Goal: Task Accomplishment & Management: Manage account settings

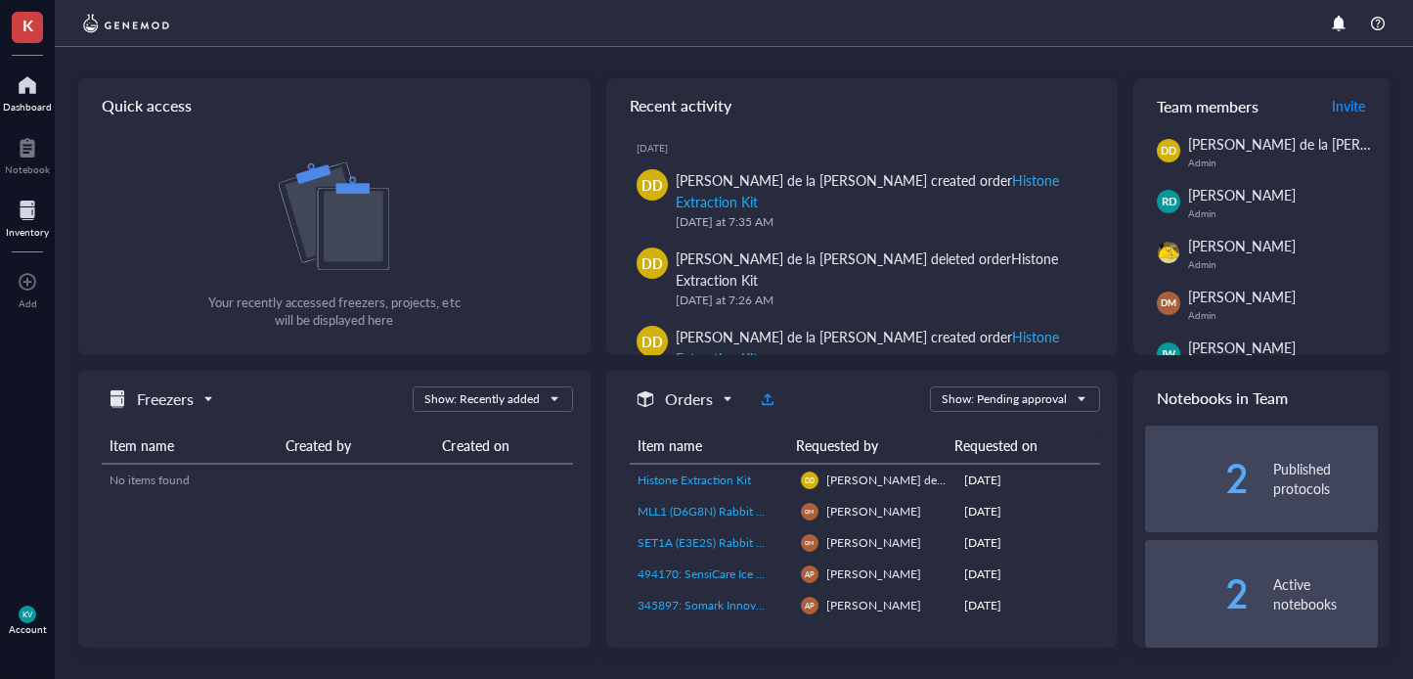
click at [36, 200] on div at bounding box center [27, 210] width 43 height 31
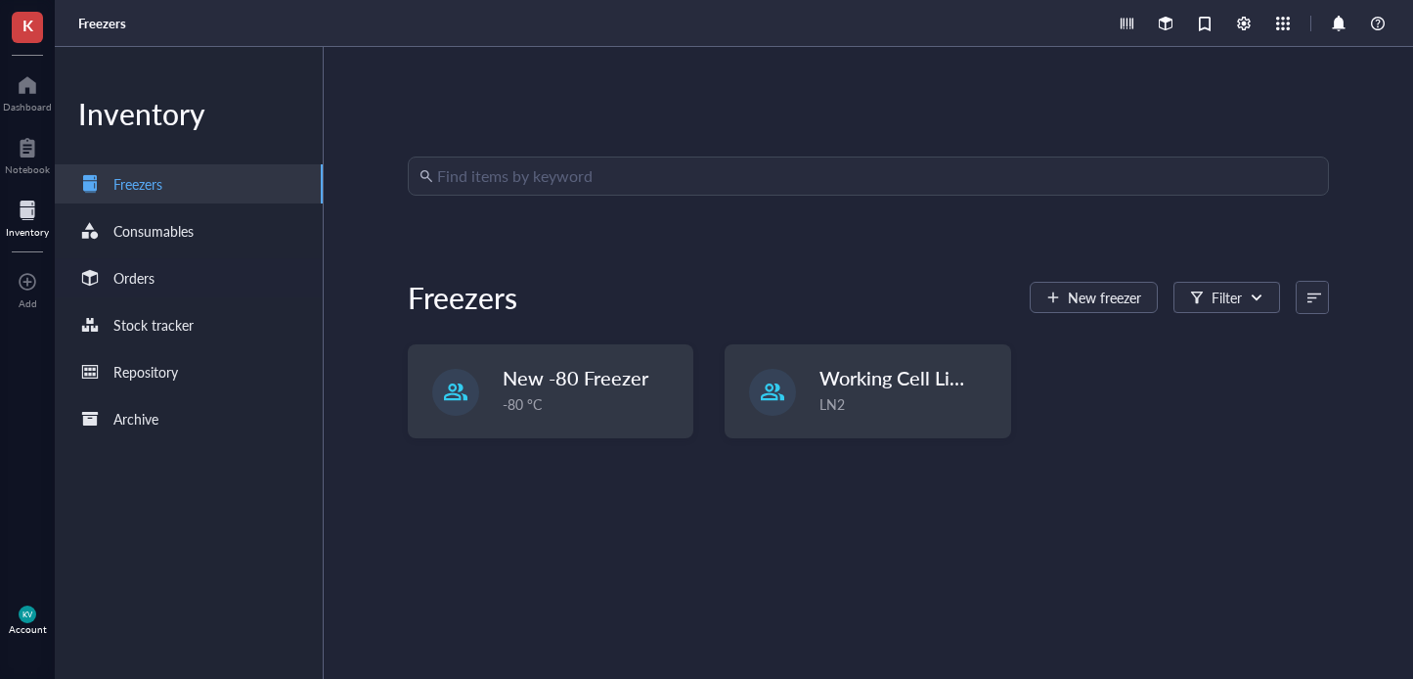
click at [239, 287] on div "Orders" at bounding box center [189, 277] width 268 height 39
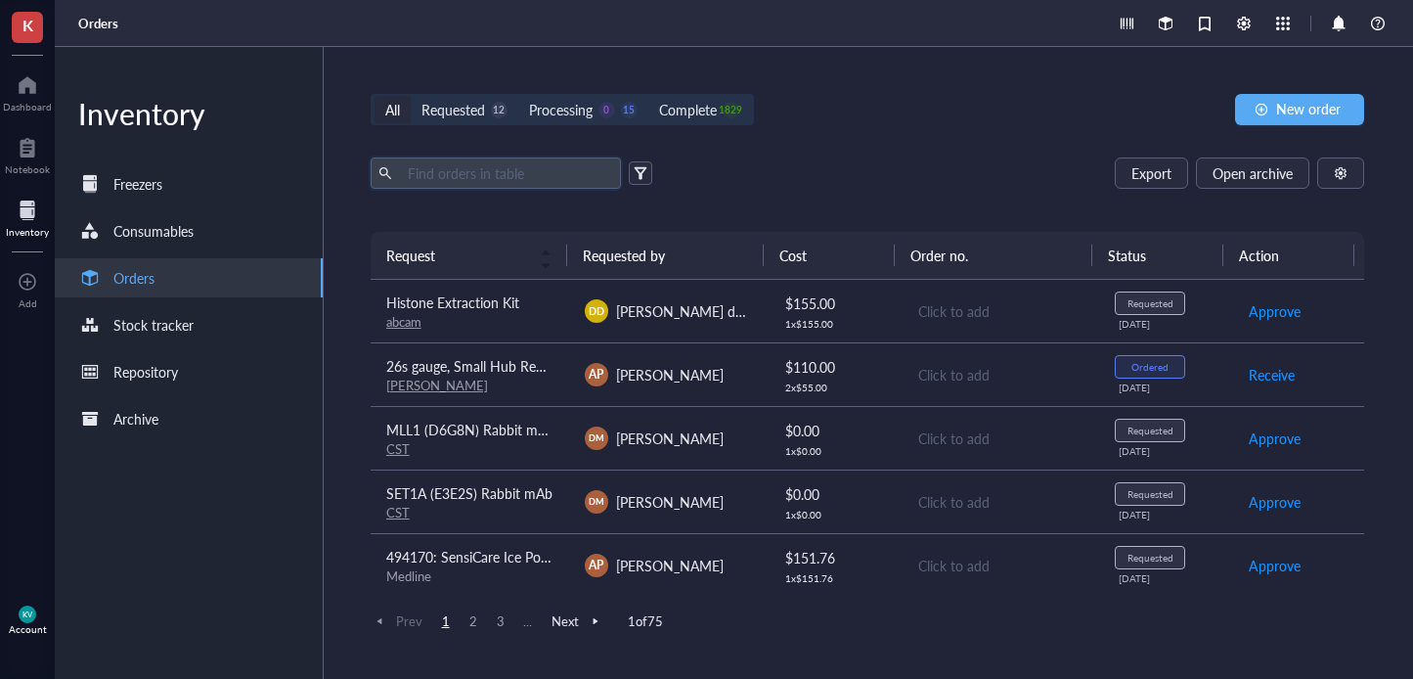
click at [484, 173] on input "text" at bounding box center [506, 172] width 213 height 29
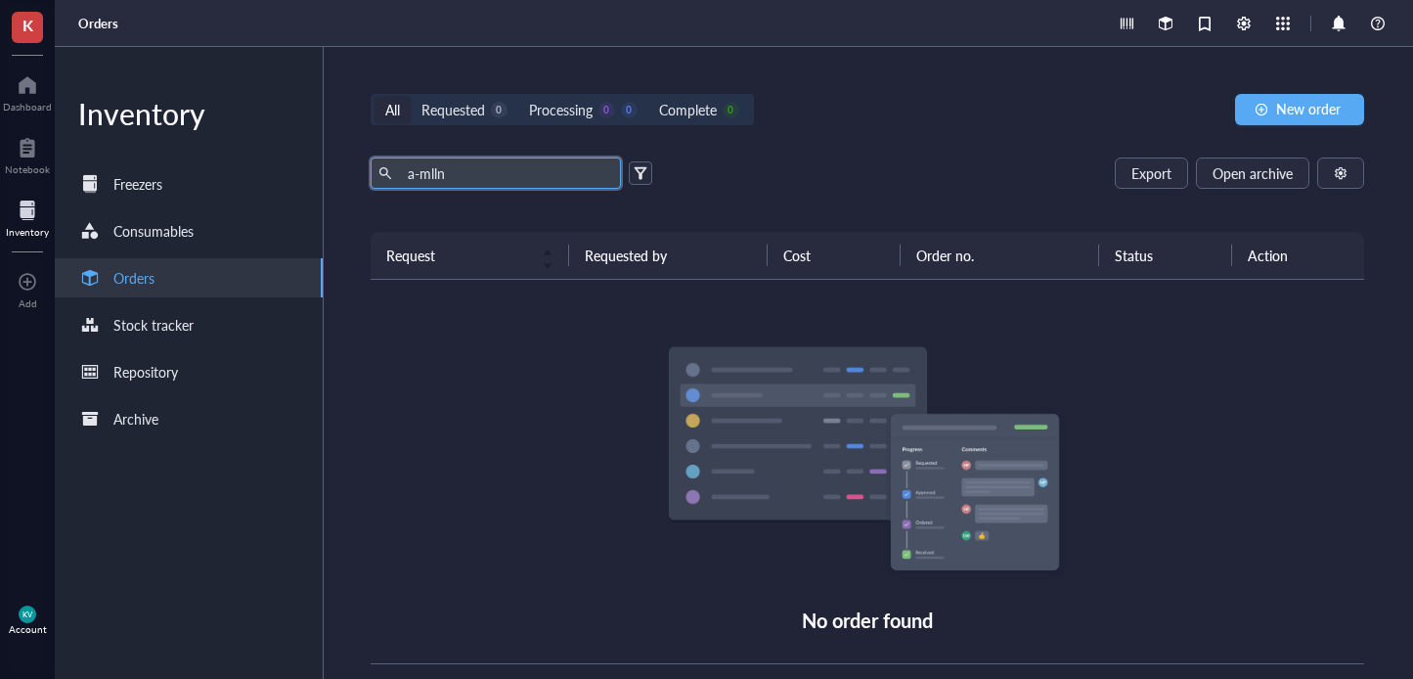
type input "a-mlln"
drag, startPoint x: 478, startPoint y: 183, endPoint x: 252, endPoint y: 177, distance: 226.0
click at [253, 176] on div "Inventory Freezers Consumables Orders Stock tracker Repository Archive All Requ…" at bounding box center [734, 363] width 1358 height 632
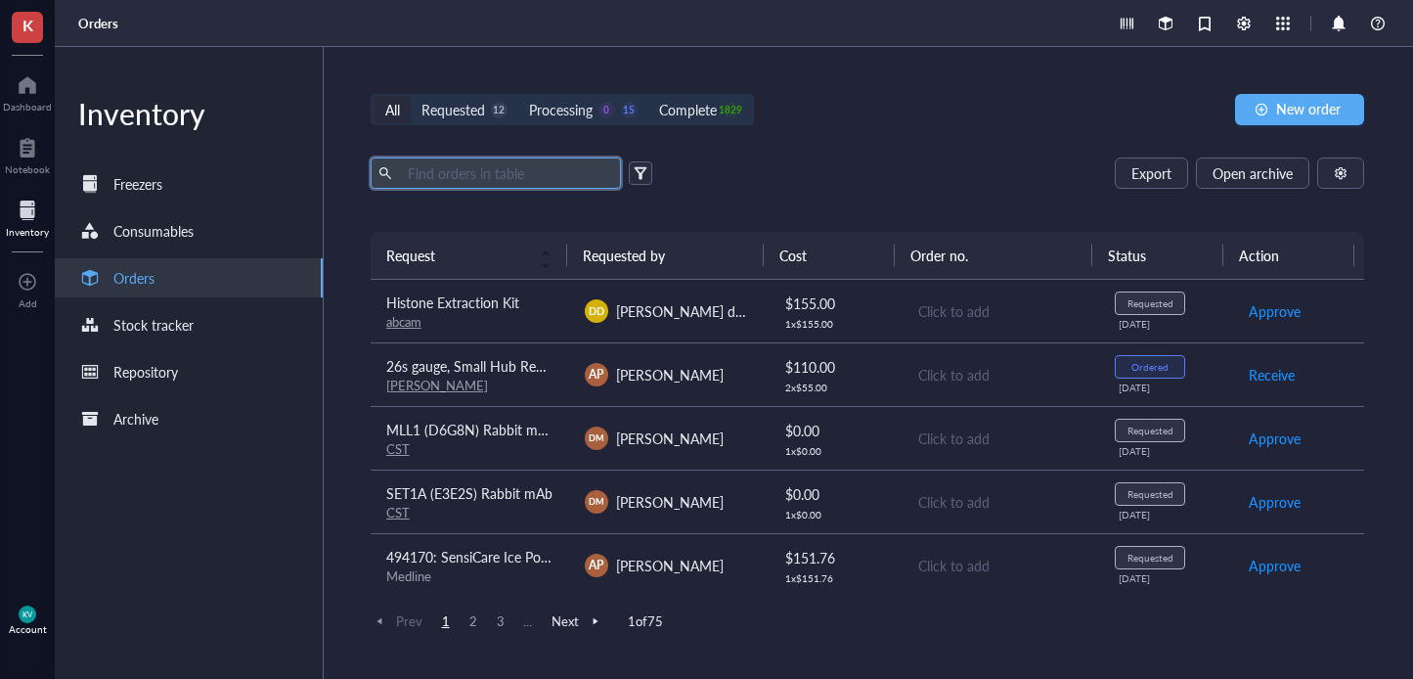
click at [539, 169] on input "text" at bounding box center [506, 172] width 213 height 29
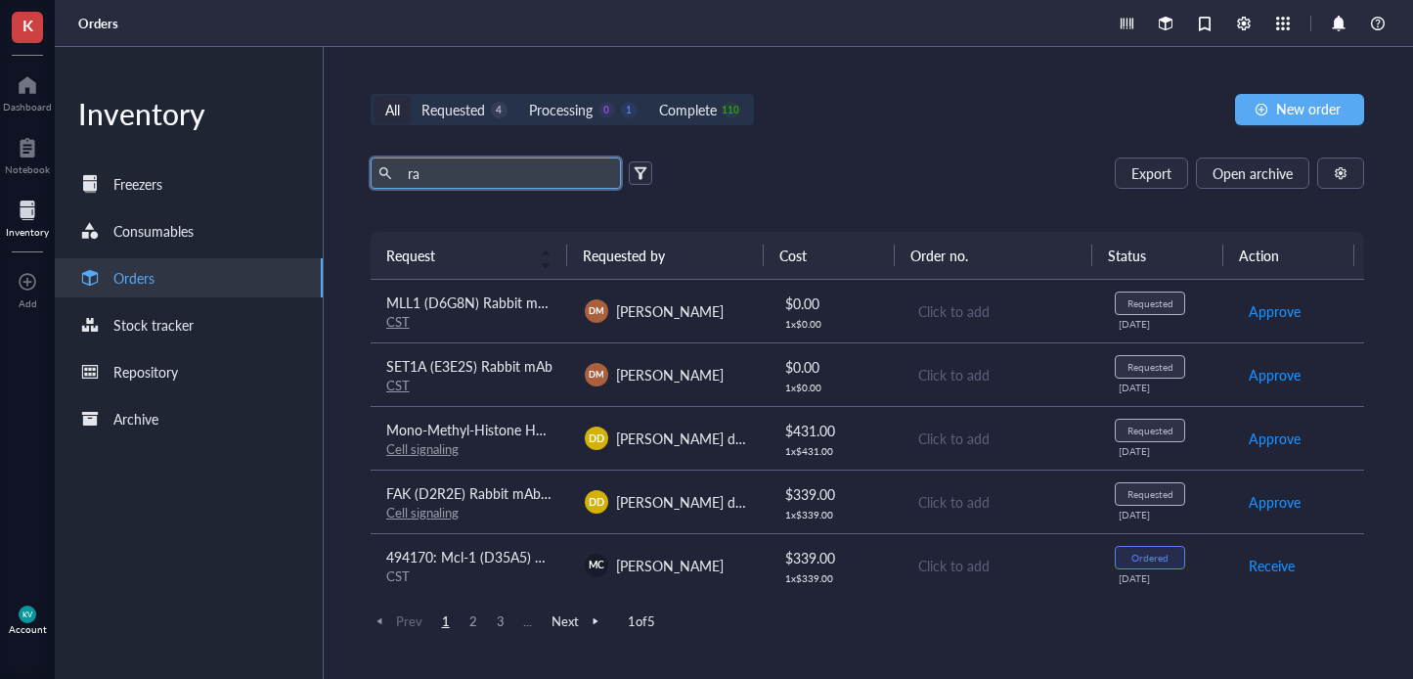
type input "r"
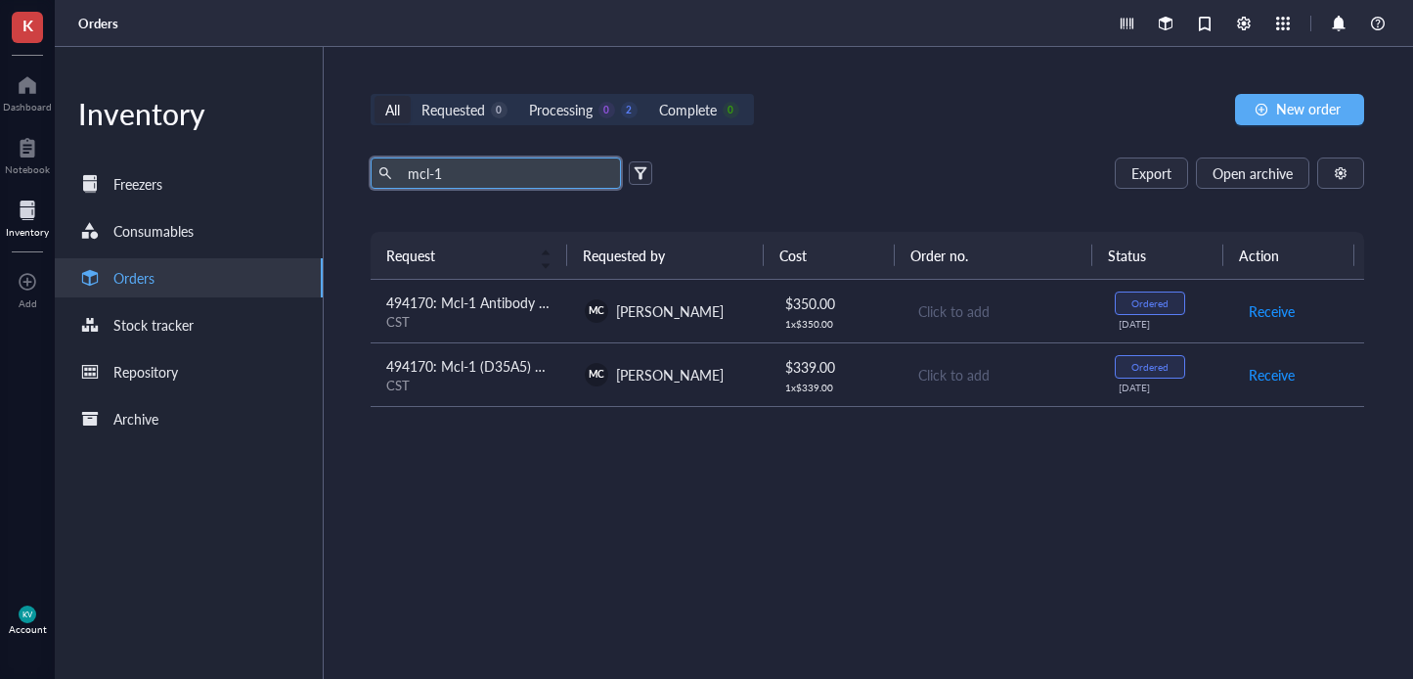
type input "mcl-1"
click at [741, 320] on div "MC [PERSON_NAME]" at bounding box center [668, 310] width 167 height 23
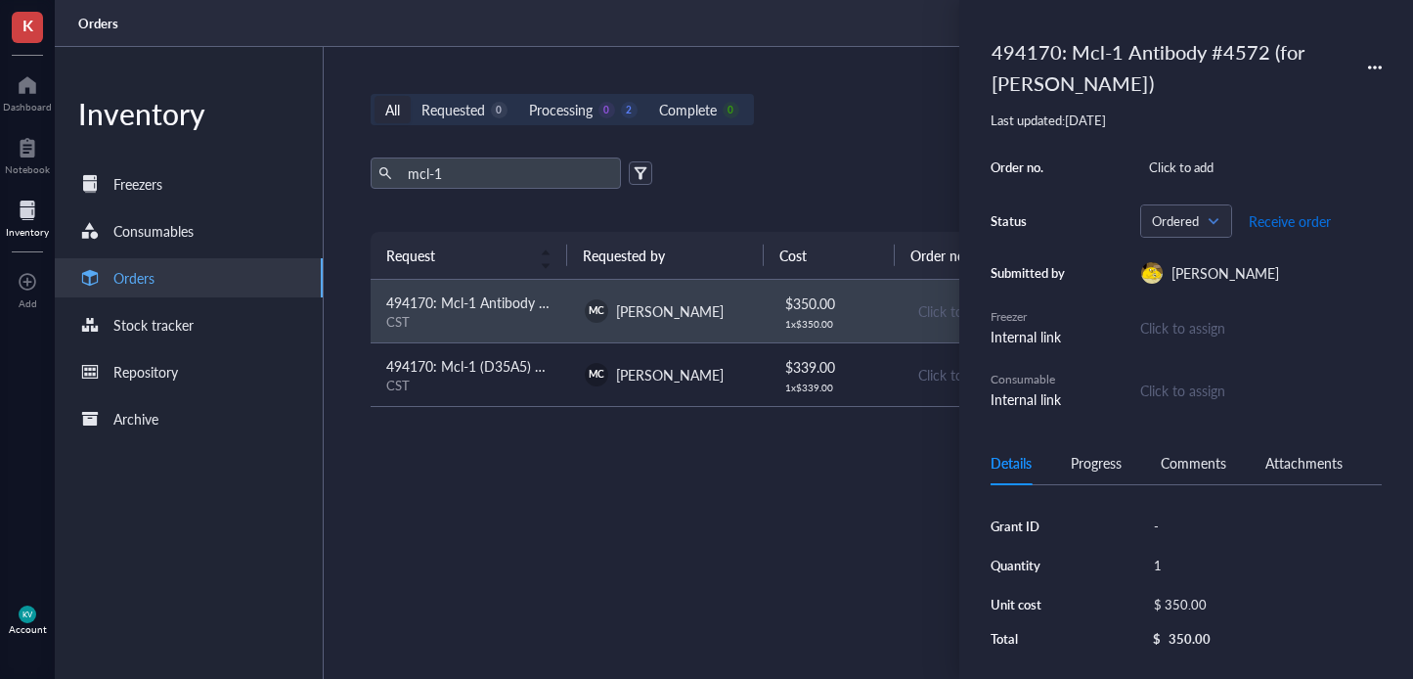
click at [1307, 213] on span "Receive order" at bounding box center [1290, 221] width 82 height 16
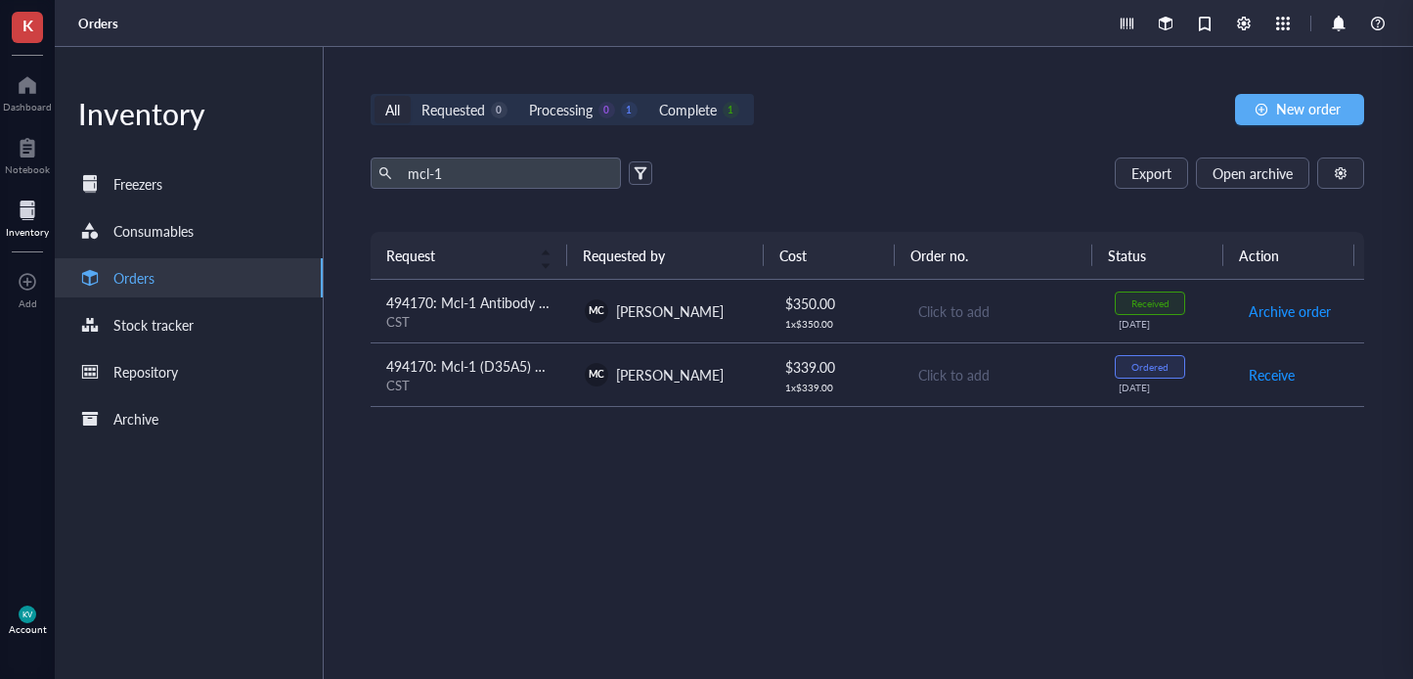
click at [674, 456] on div "Request Requested by Cost Order no. Status Action 494170: Mcl-1 Antibody #4572 …" at bounding box center [868, 409] width 994 height 354
click at [449, 380] on div "CST" at bounding box center [469, 385] width 167 height 18
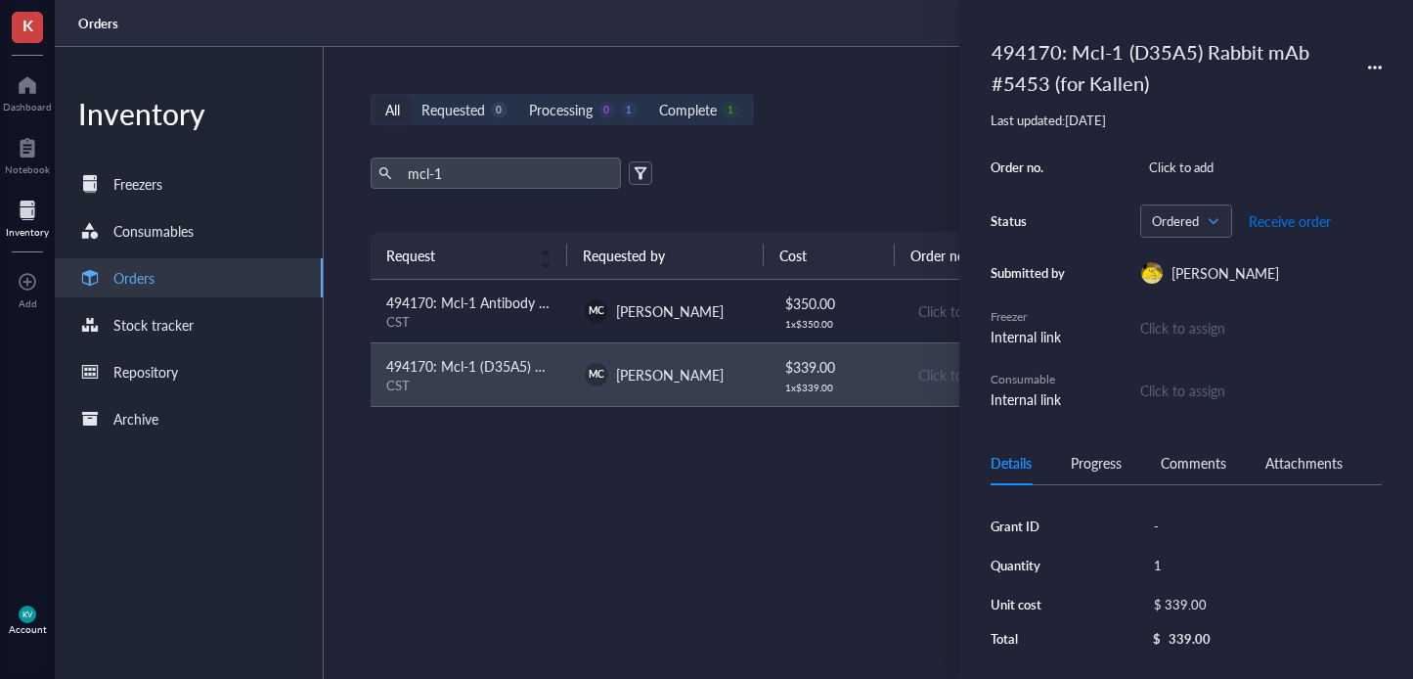
click at [1297, 227] on span "Receive order" at bounding box center [1290, 221] width 82 height 16
click at [667, 500] on div "Request Requested by Cost Order no. Status Action 494170: Mcl-1 Antibody #4572 …" at bounding box center [868, 409] width 994 height 354
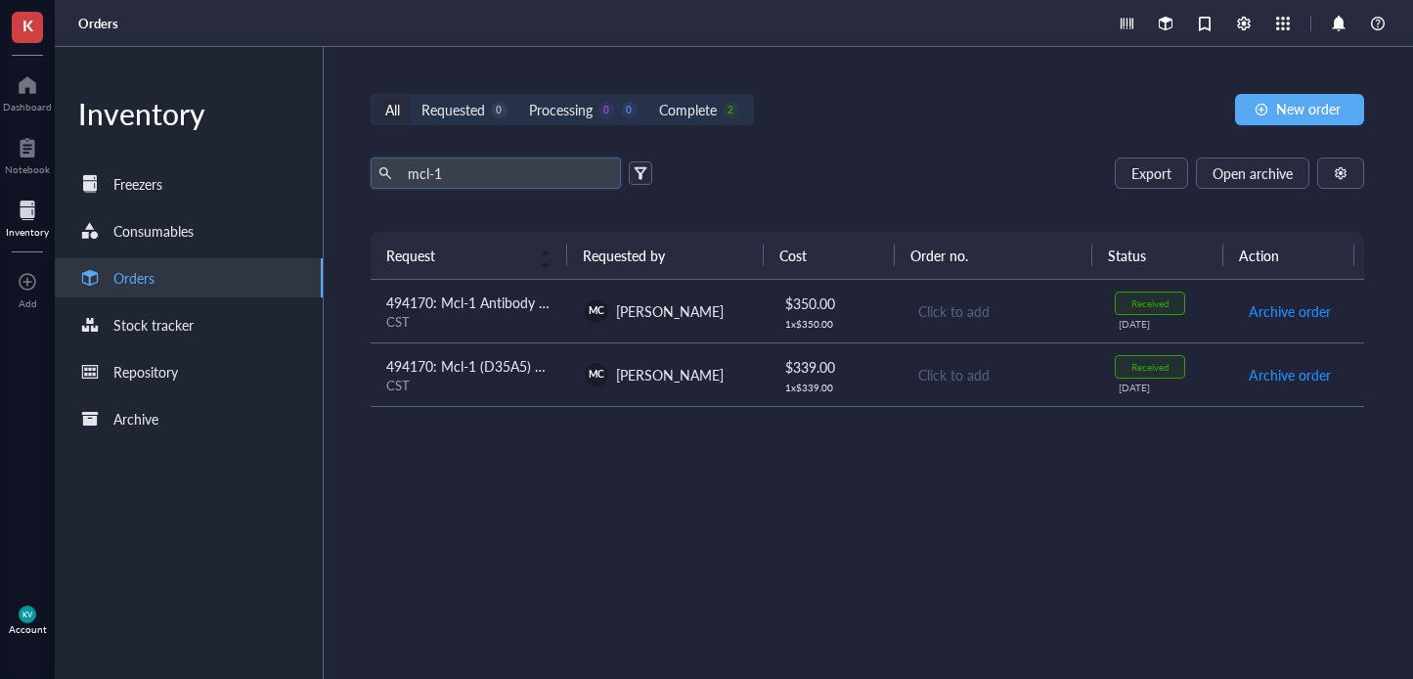
click at [403, 180] on input "mcl-1" at bounding box center [506, 172] width 213 height 29
drag, startPoint x: 500, startPoint y: 159, endPoint x: 320, endPoint y: 170, distance: 180.2
click at [320, 170] on div "Inventory Freezers Consumables Orders Stock tracker Repository Archive All Requ…" at bounding box center [734, 363] width 1358 height 632
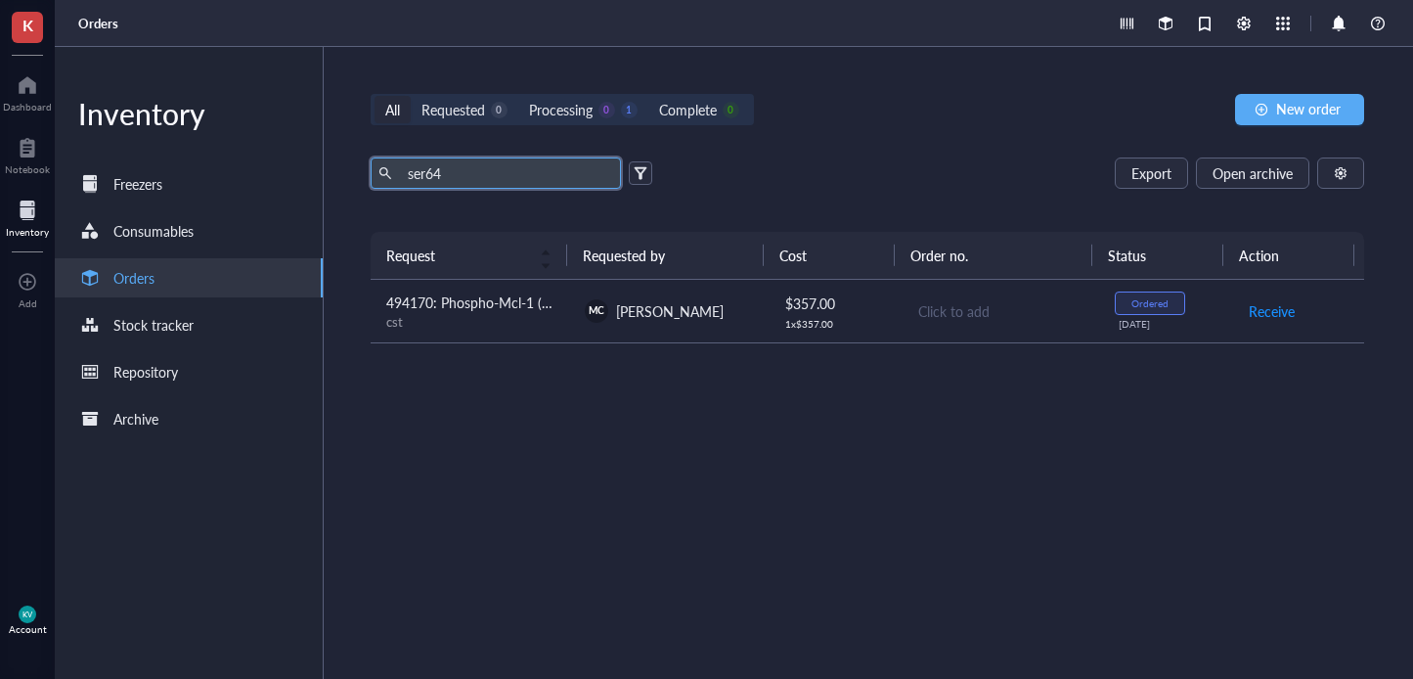
type input "ser64"
click at [541, 331] on td "494170: Phospho-Mcl-1 (Ser64) Antibody #13297 (for Kallen) cst" at bounding box center [470, 312] width 198 height 64
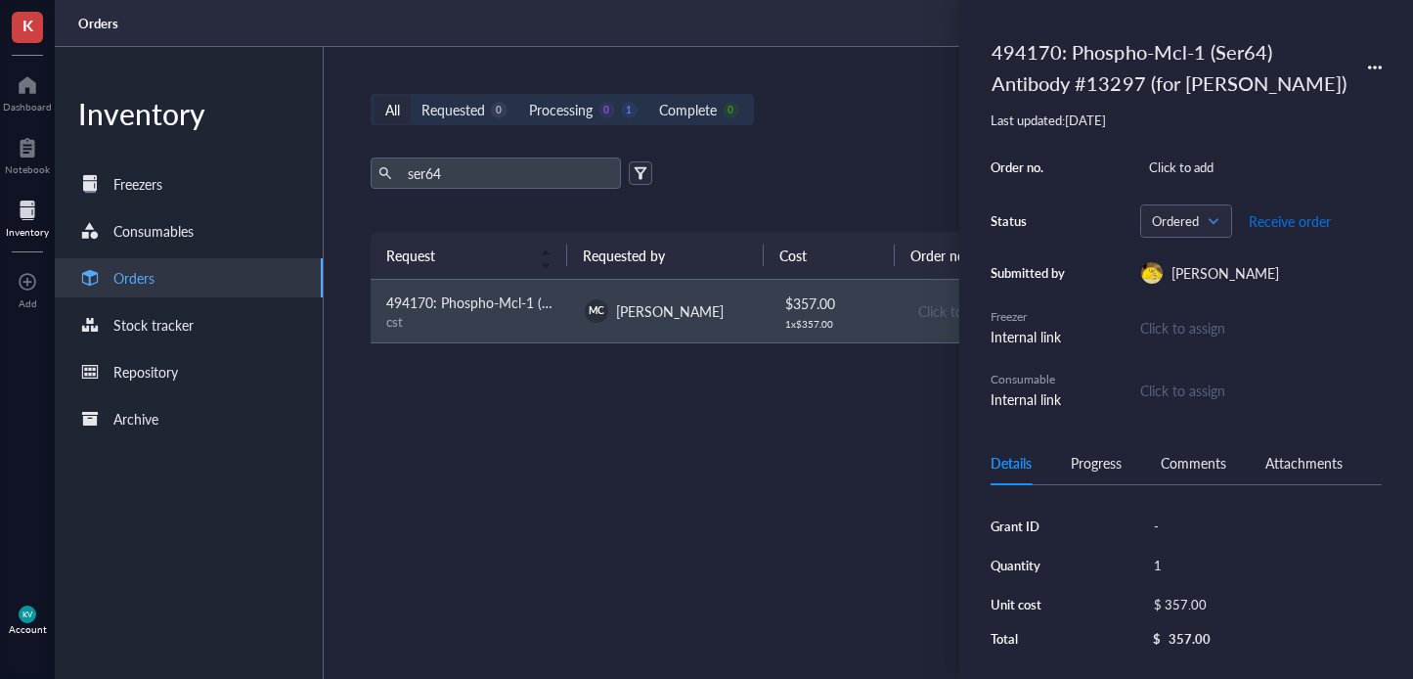
click at [1300, 217] on span "Receive order" at bounding box center [1290, 221] width 82 height 16
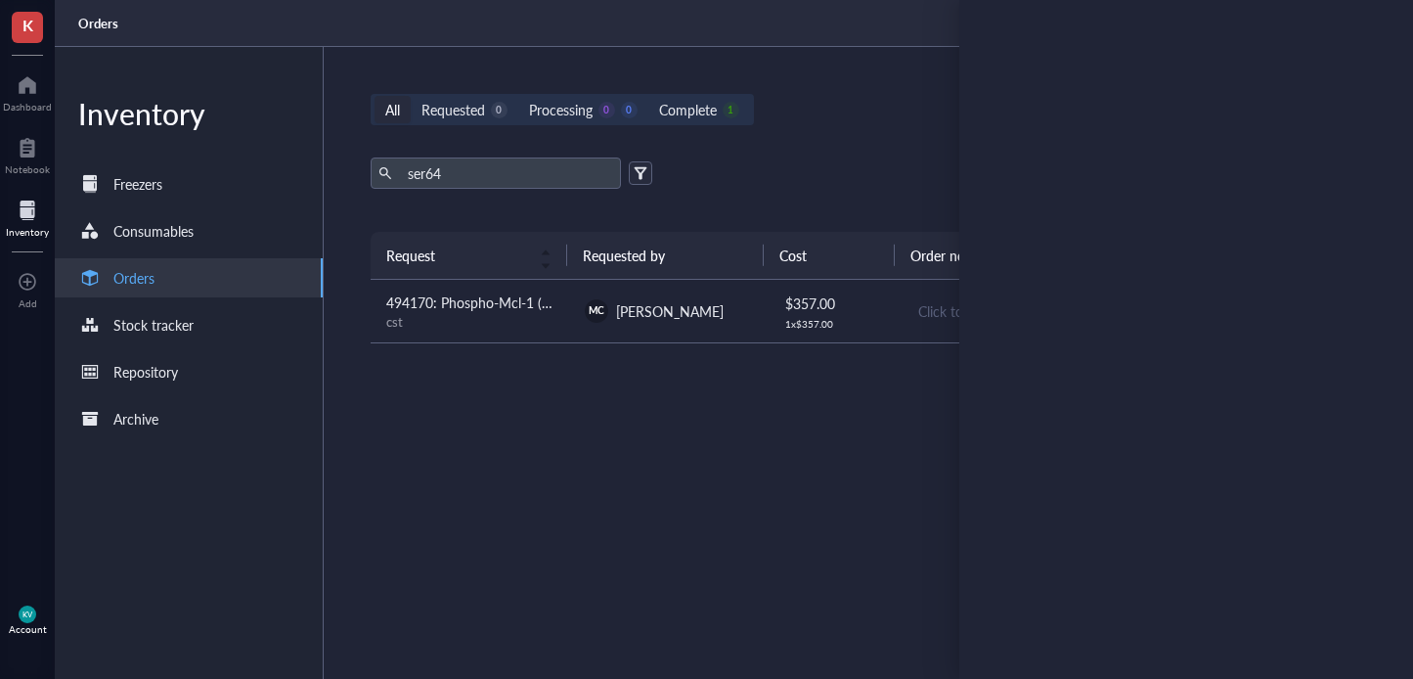
click at [451, 584] on div "Request Requested by Cost Order no. Status Action 494170: Phospho-Mcl-1 (Ser64)…" at bounding box center [868, 409] width 994 height 354
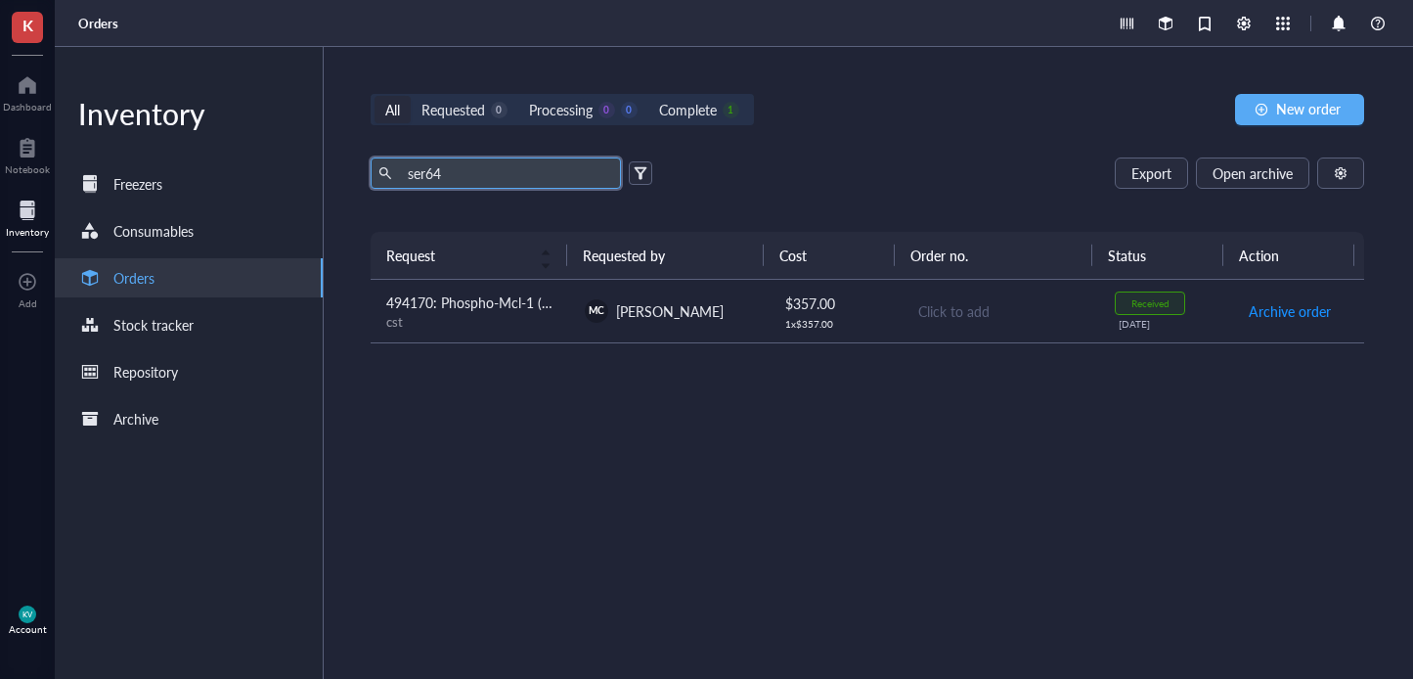
drag, startPoint x: 454, startPoint y: 173, endPoint x: 350, endPoint y: 182, distance: 104.0
click at [350, 182] on div "All Requested 0 Processing 0 0 Complete 1 New order ser64 Export Open archive R…" at bounding box center [868, 363] width 1088 height 632
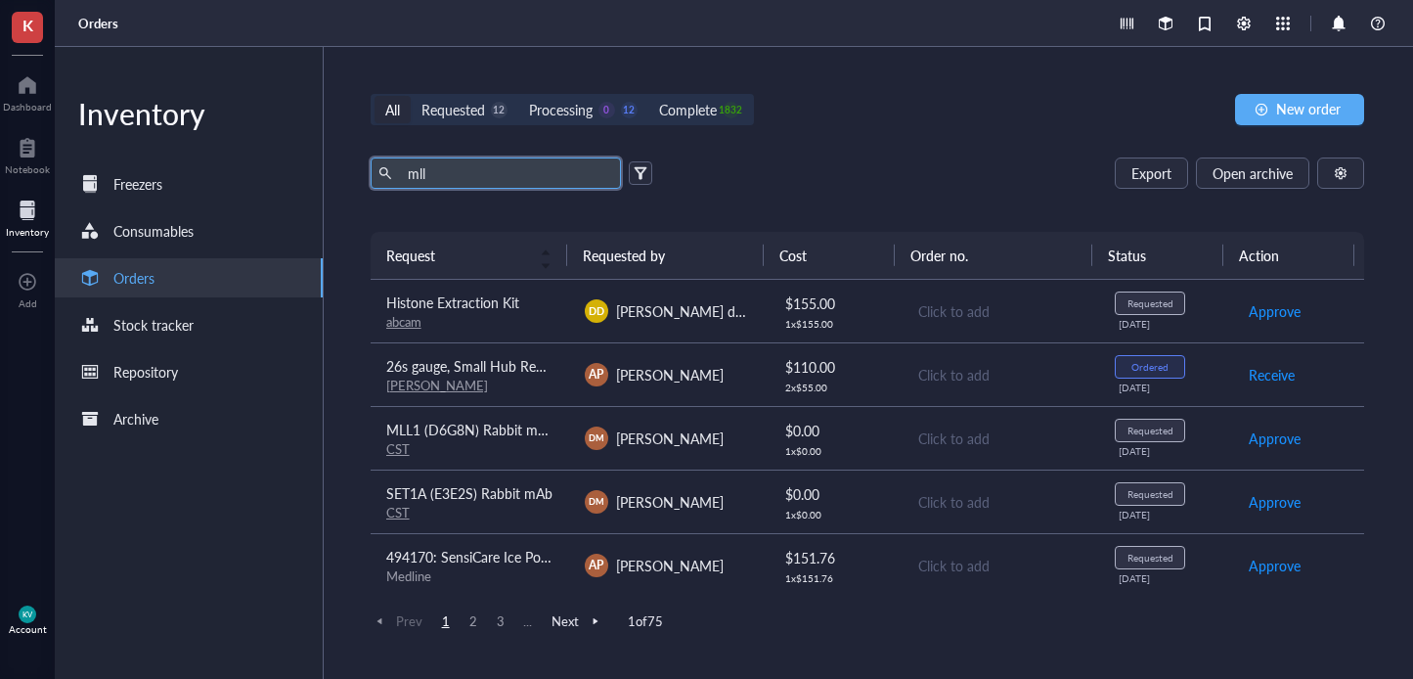
type input "mll"
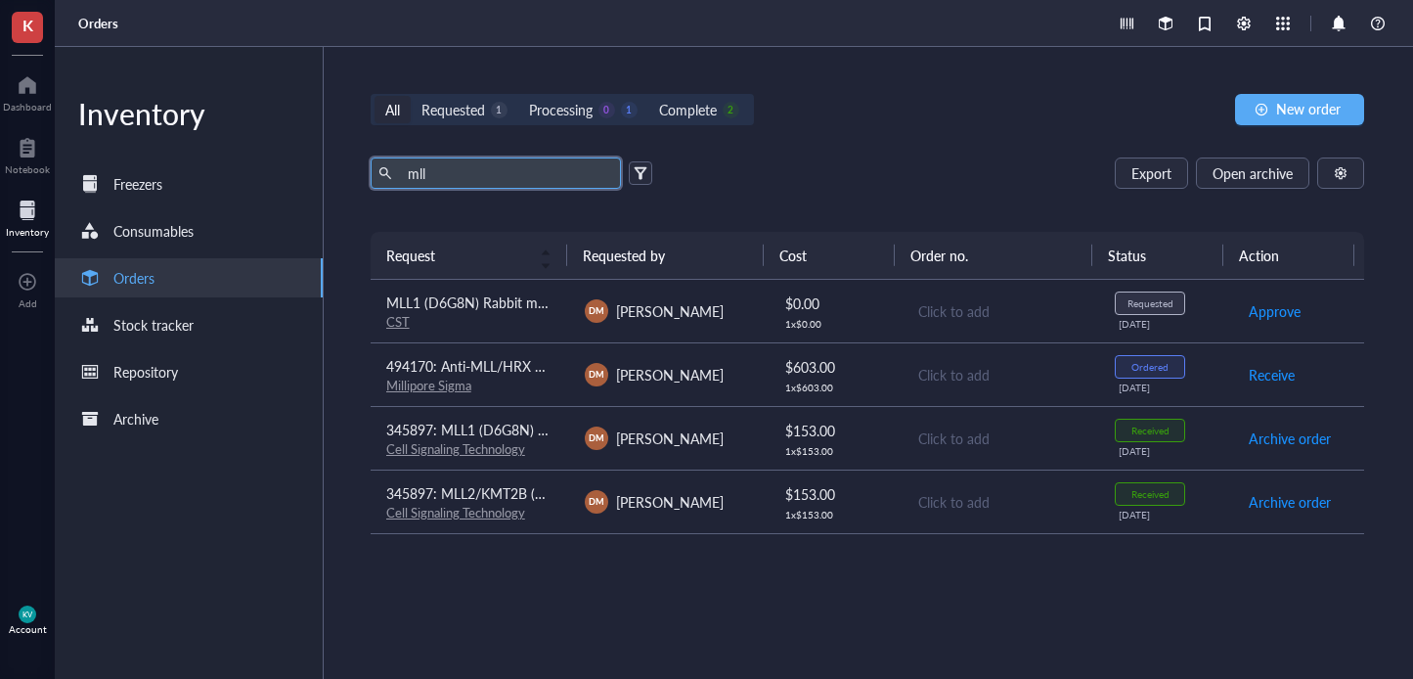
click at [537, 304] on span "MLL1 (D6G8N) Rabbit mAb (Carboxy-terminal Antigen)" at bounding box center [553, 302] width 334 height 20
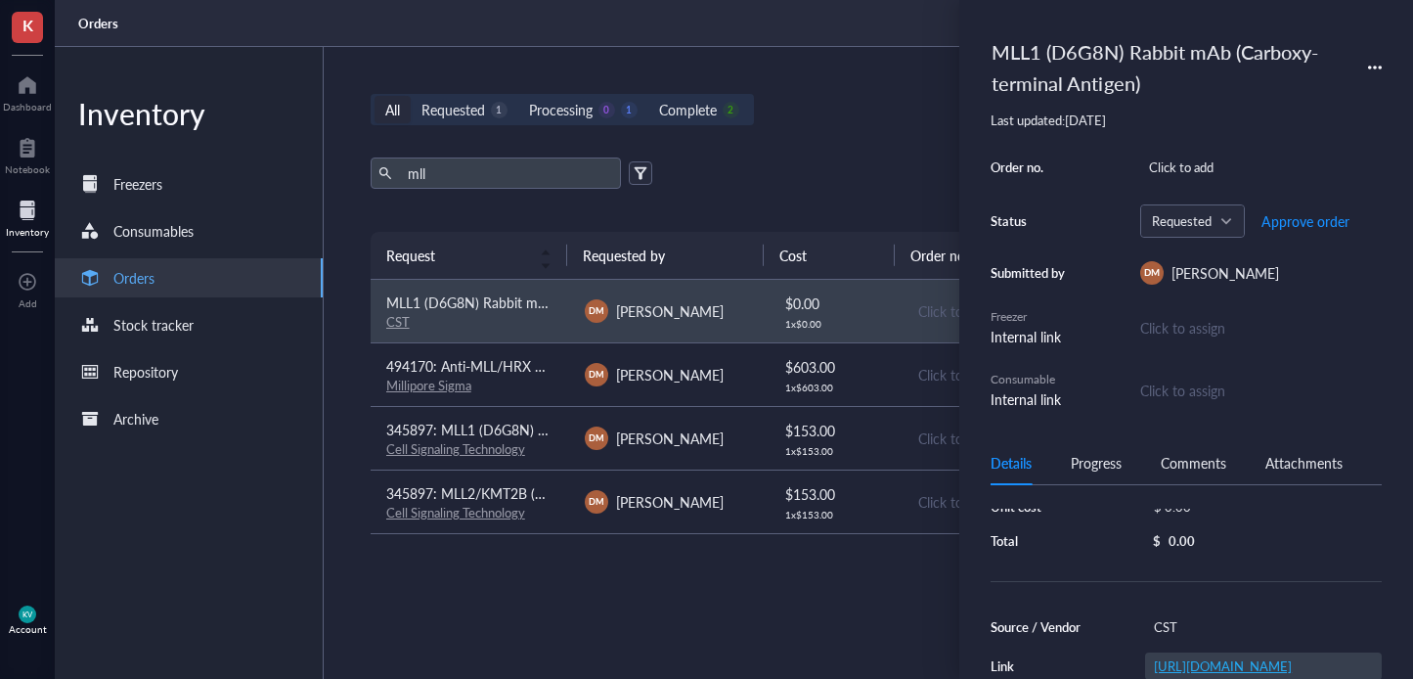
scroll to position [196, 0]
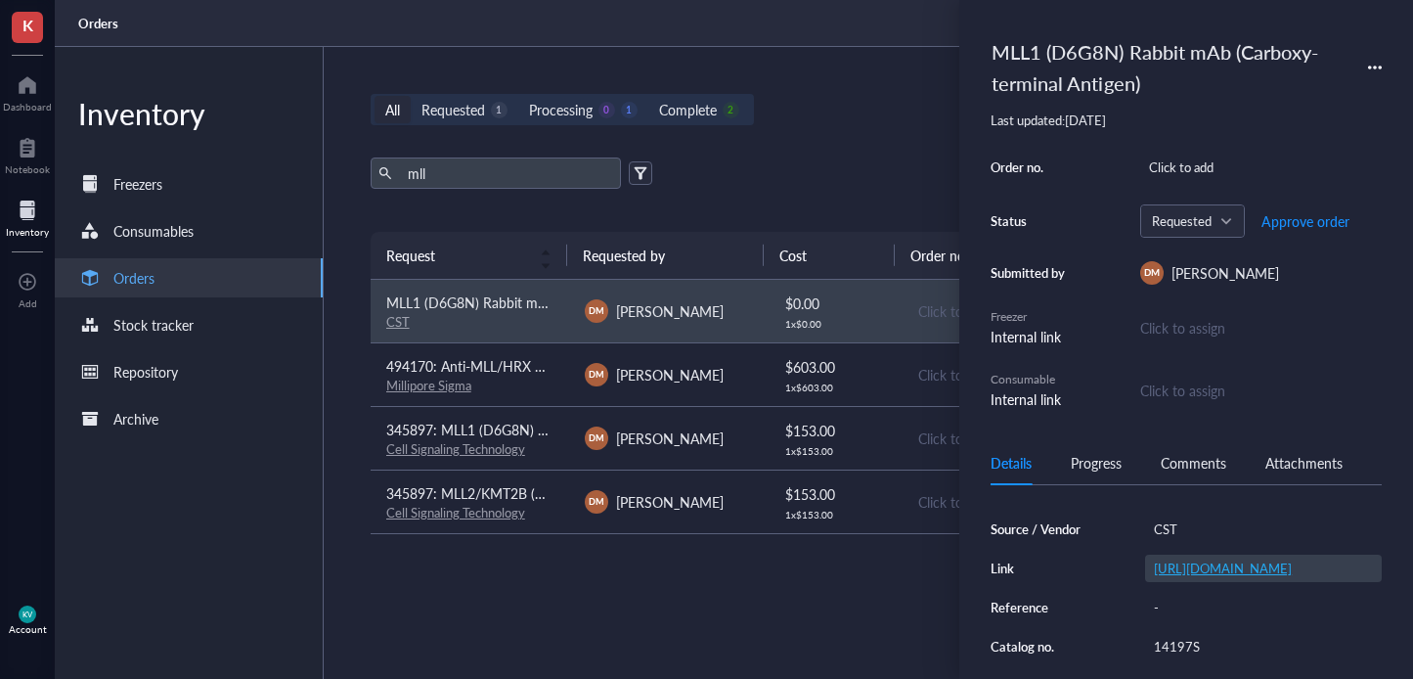
click at [1236, 573] on link "[URL][DOMAIN_NAME]" at bounding box center [1223, 567] width 138 height 19
click at [479, 375] on div "494170: Anti-MLL/HRX Antibody, NT., clone N4.4" at bounding box center [469, 366] width 167 height 22
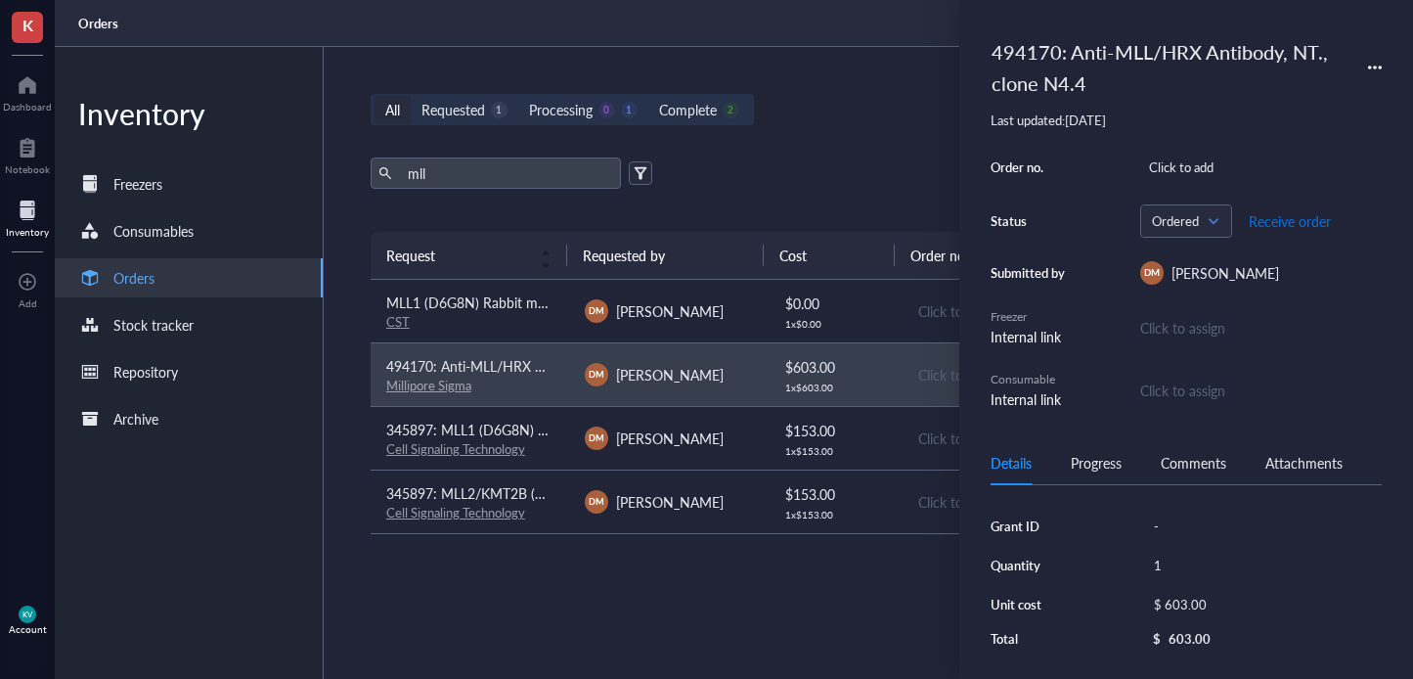
click at [1298, 218] on span "Receive order" at bounding box center [1290, 221] width 82 height 16
click at [828, 586] on div "Request Requested by Cost Order no. Status Action MLL1 (D6G8N) Rabbit mAb (Carb…" at bounding box center [868, 420] width 994 height 377
